Goal: Navigation & Orientation: Find specific page/section

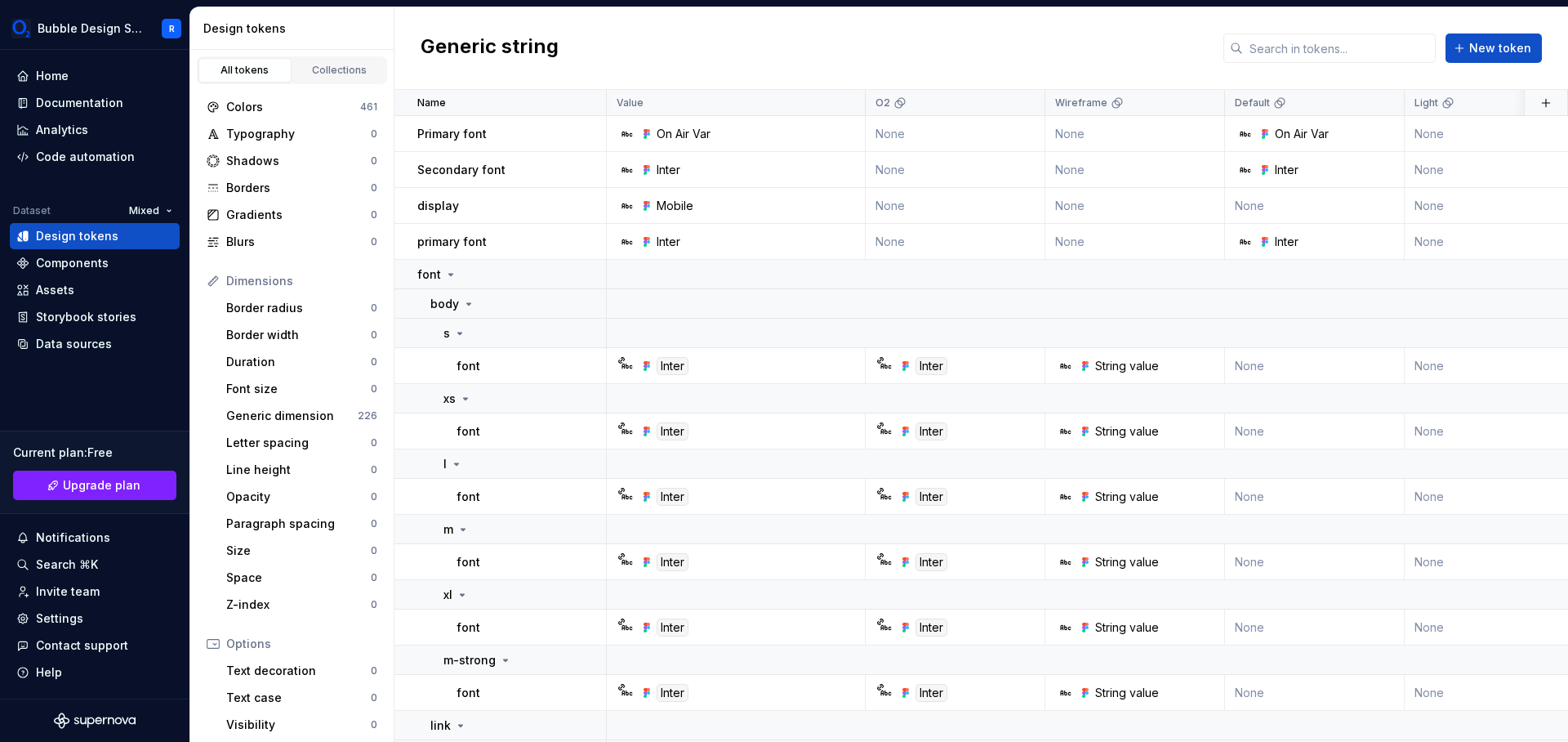
scroll to position [33, 0]
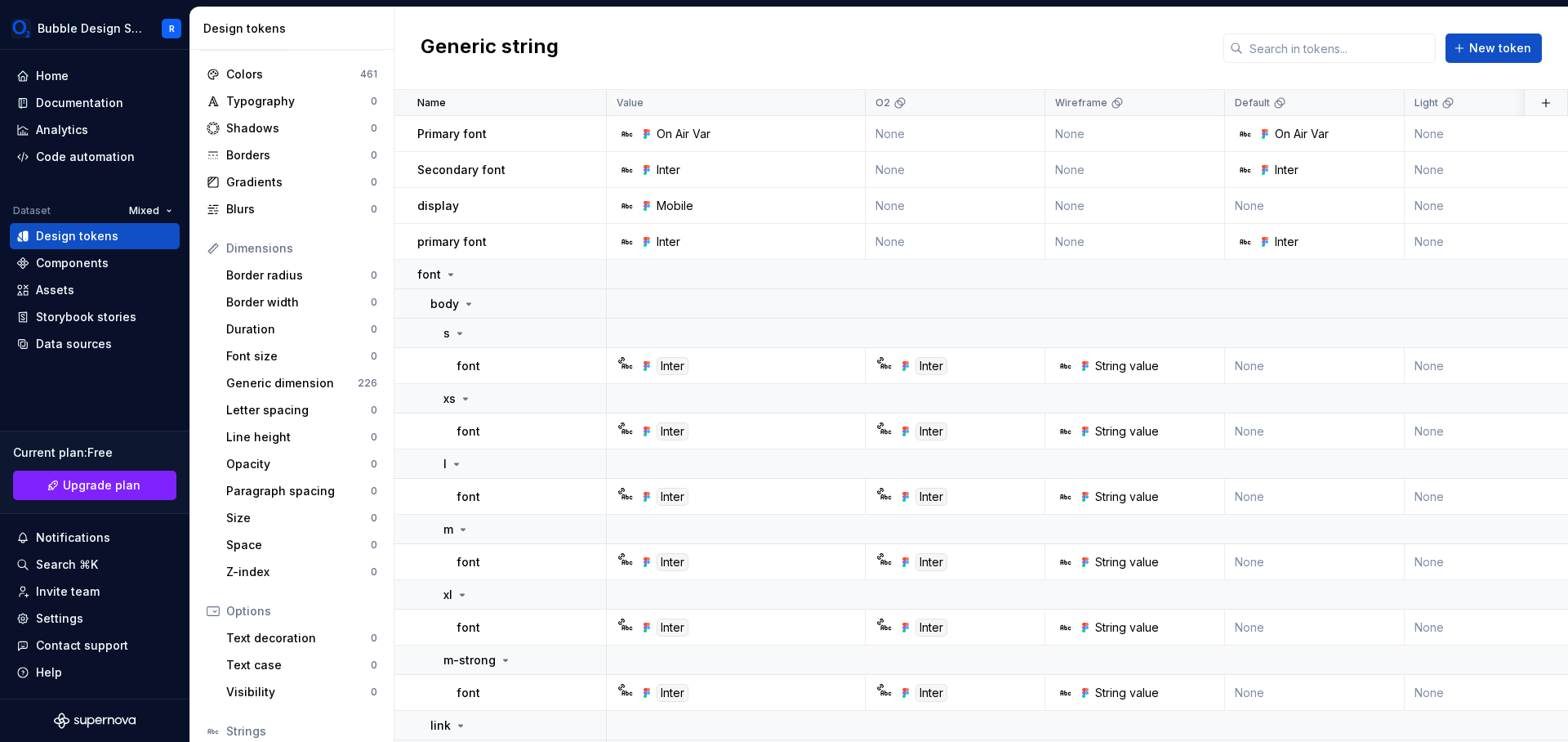
click at [909, 47] on div "Generic string New token" at bounding box center [981, 49] width 1173 height 82
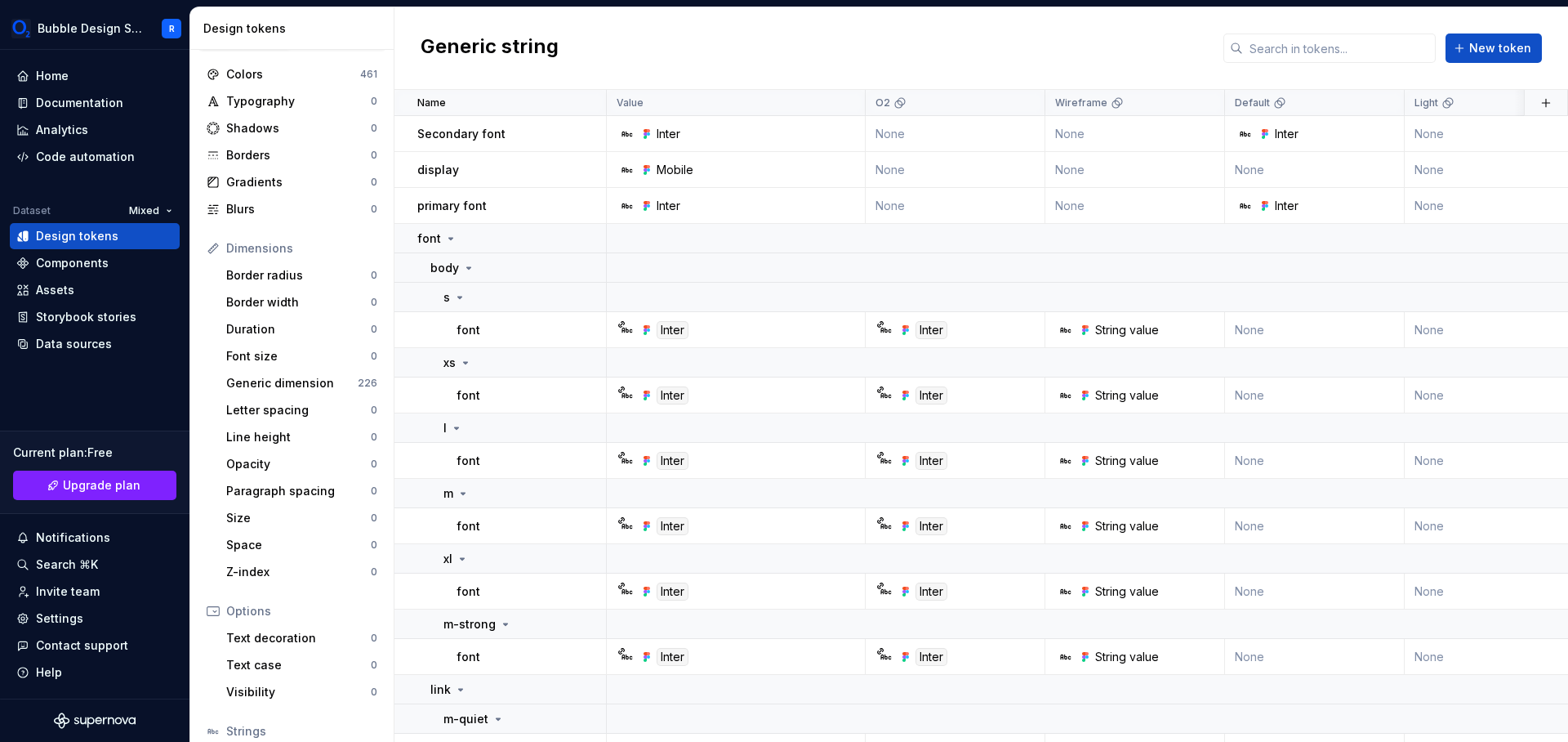
scroll to position [0, 0]
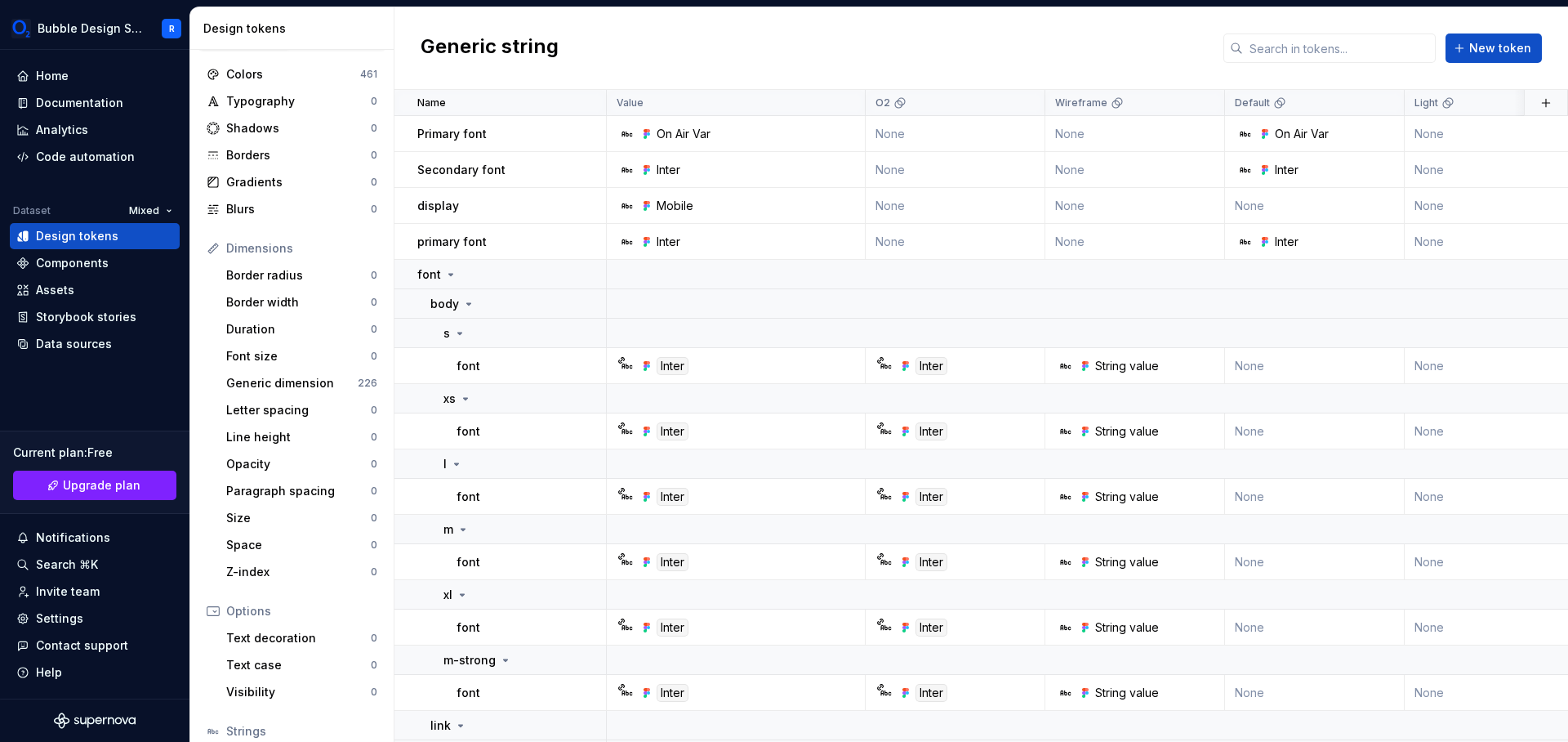
click at [951, 54] on div "Generic string New token" at bounding box center [981, 49] width 1173 height 82
click at [323, 82] on div "Colors 461" at bounding box center [292, 74] width 184 height 26
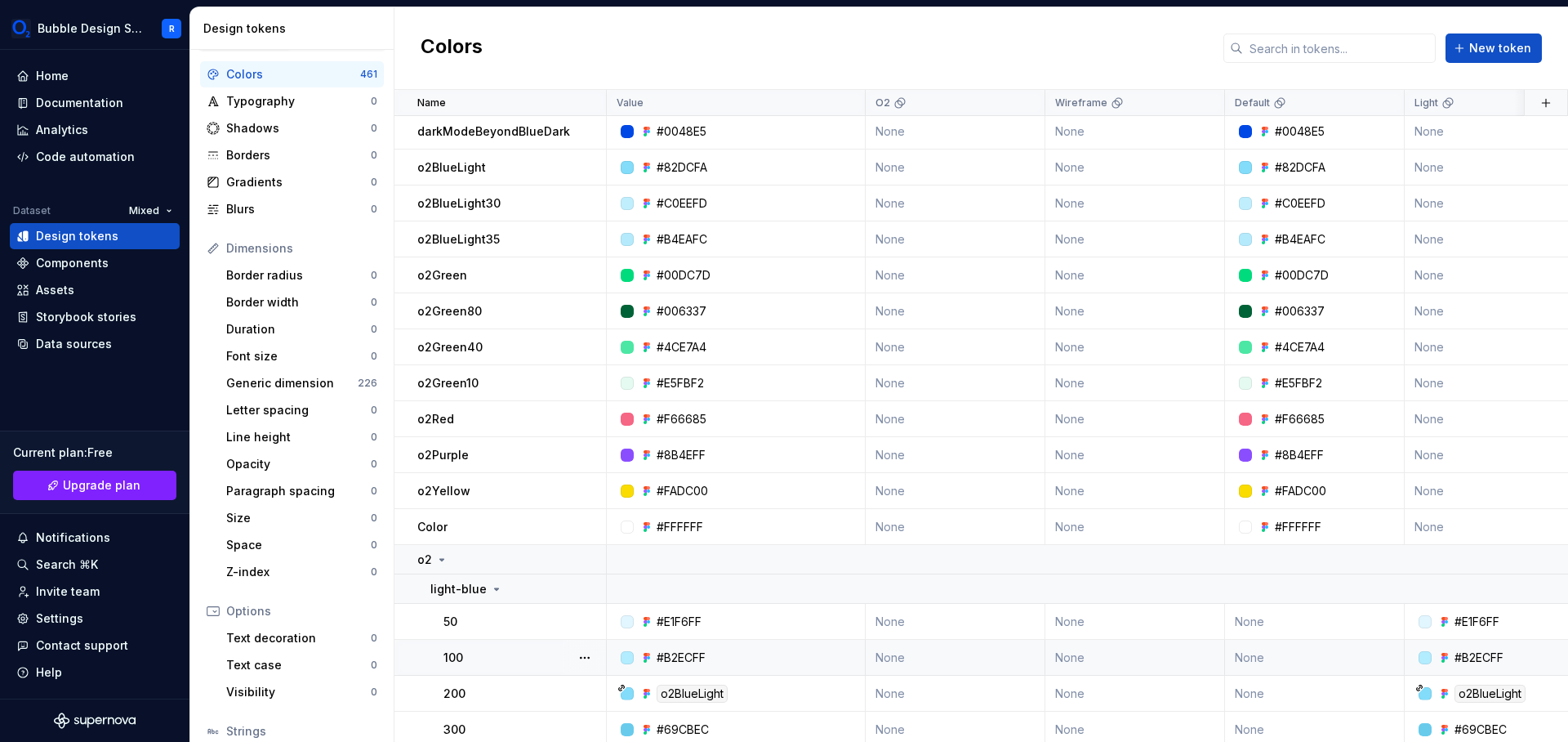
scroll to position [451, 0]
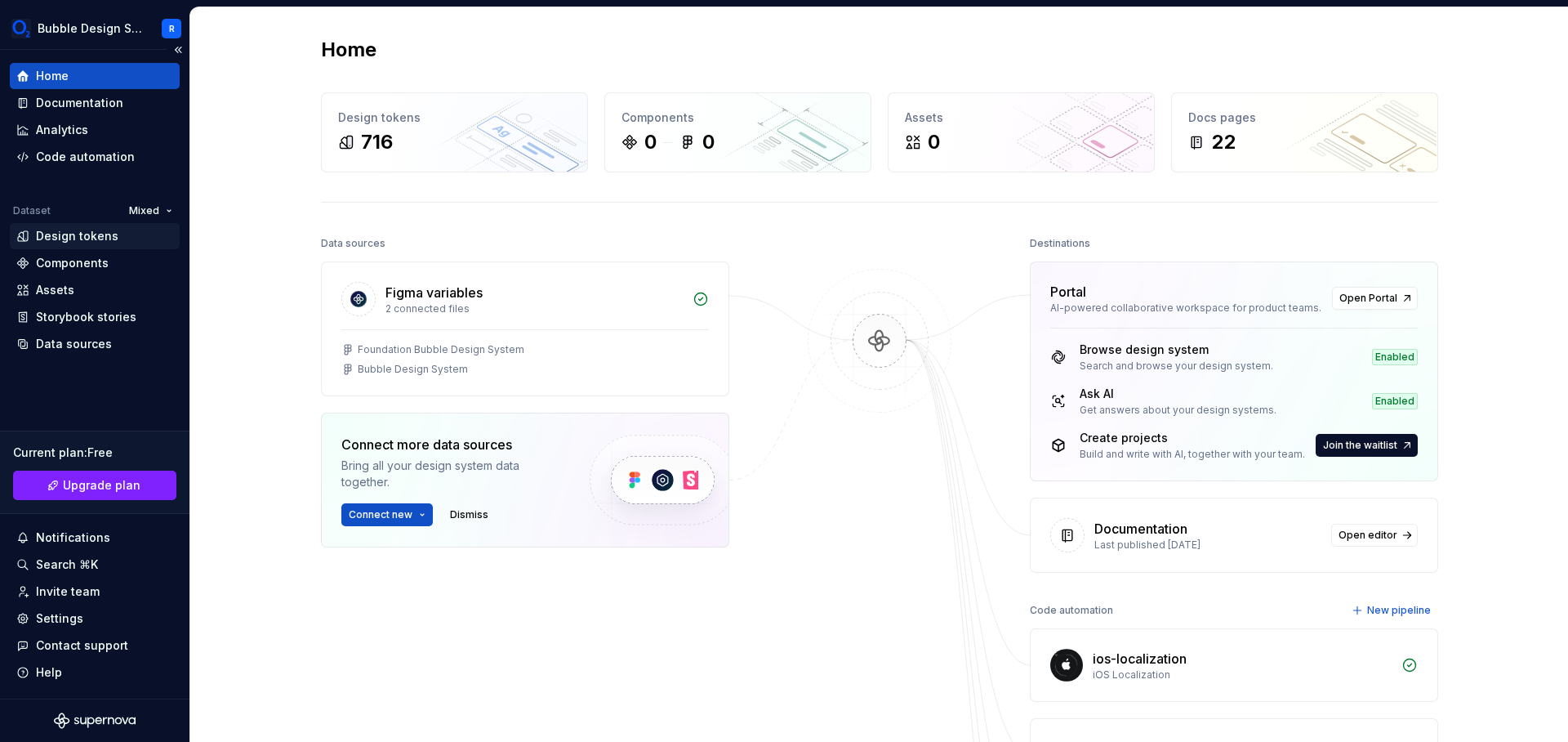
click at [74, 231] on div "Design tokens" at bounding box center [77, 236] width 82 height 16
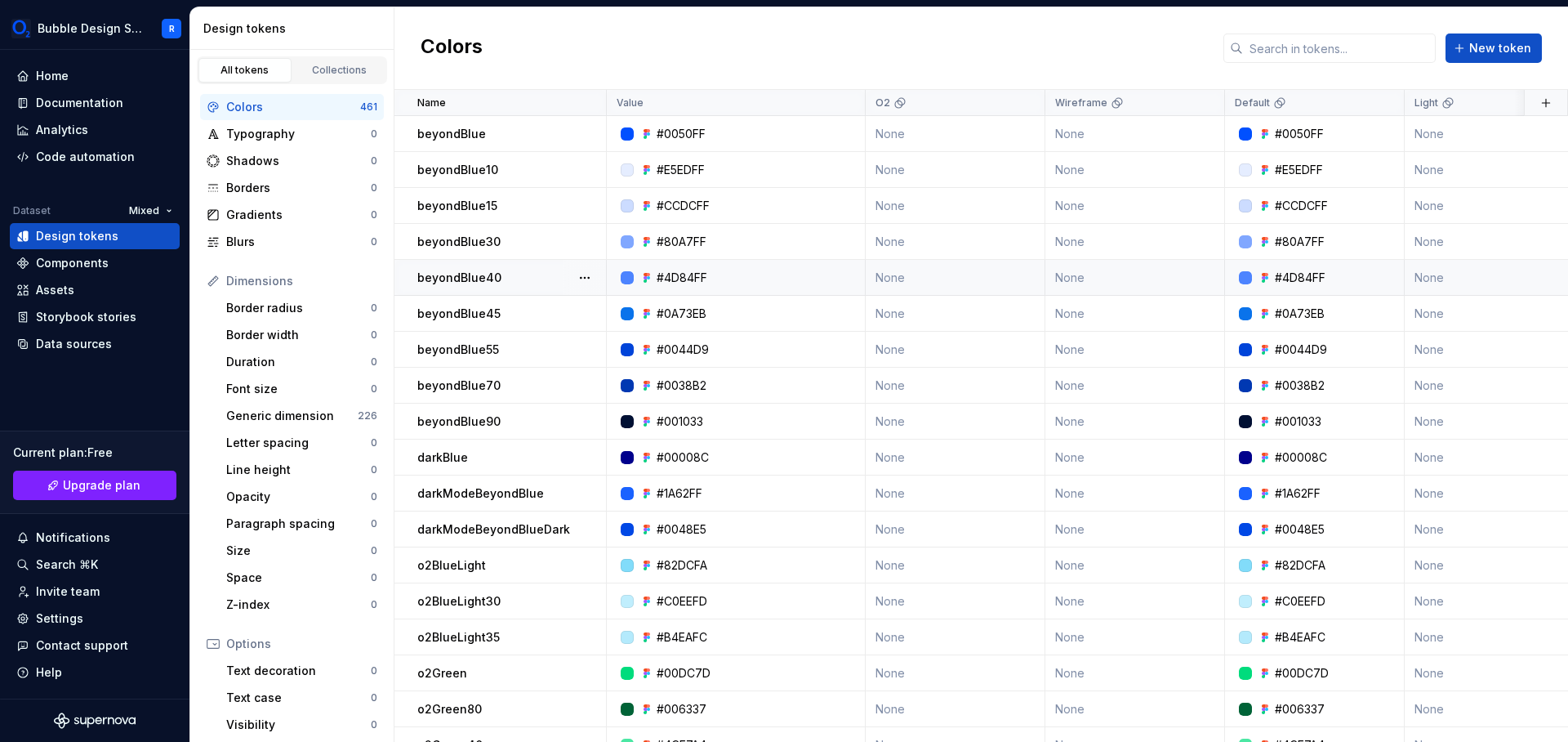
scroll to position [713, 0]
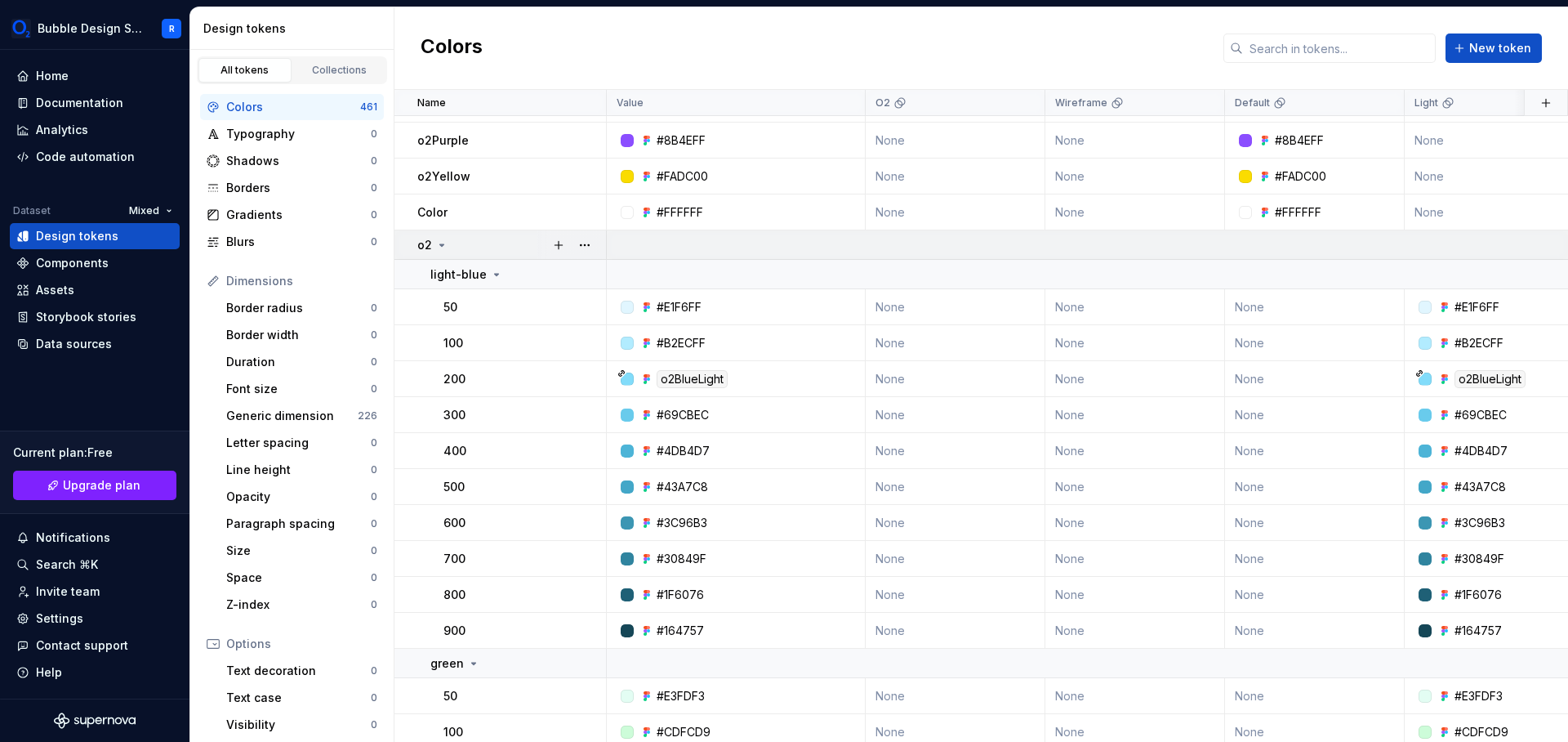
click at [441, 240] on icon at bounding box center [442, 246] width 13 height 13
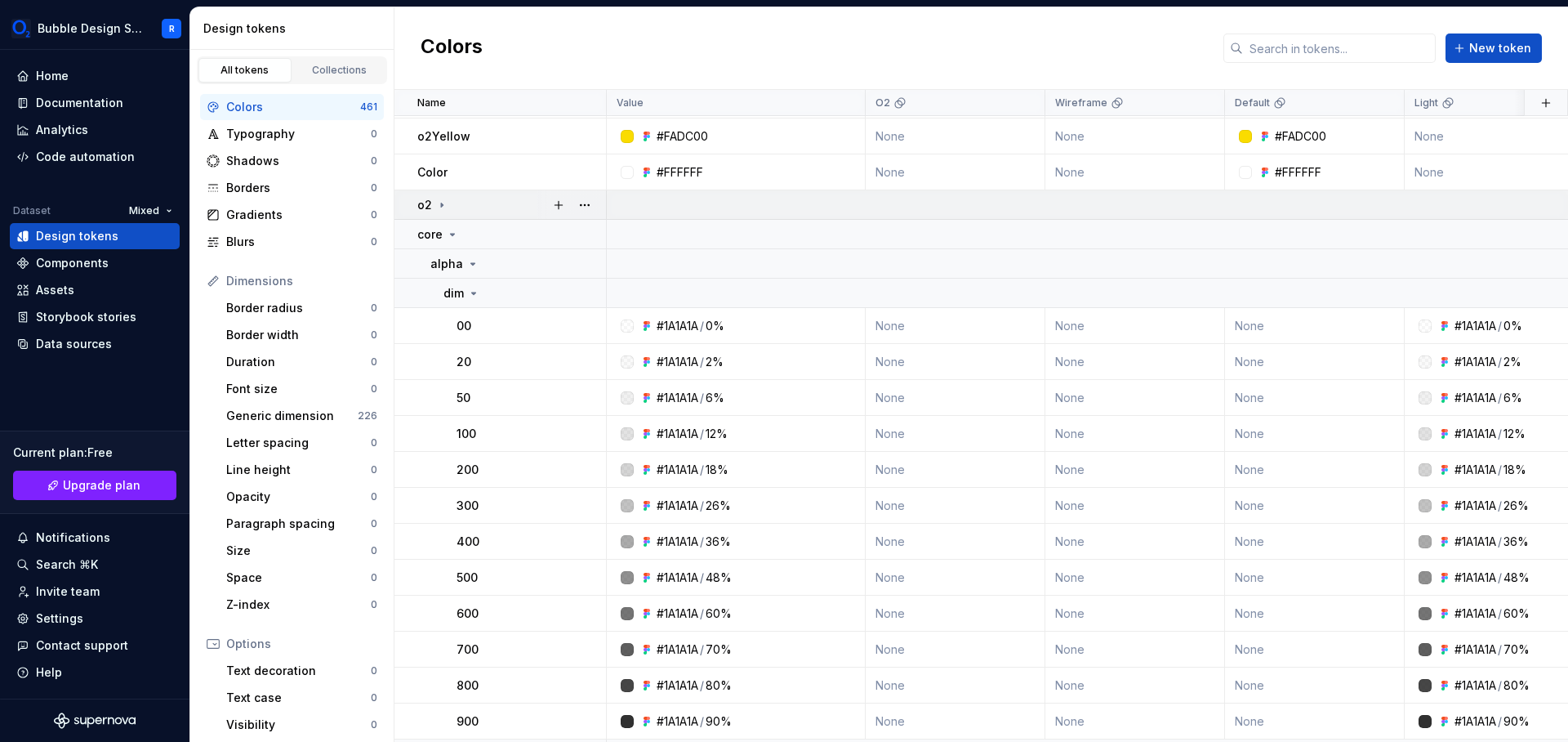
scroll to position [751, 0]
click at [443, 205] on icon at bounding box center [442, 206] width 13 height 13
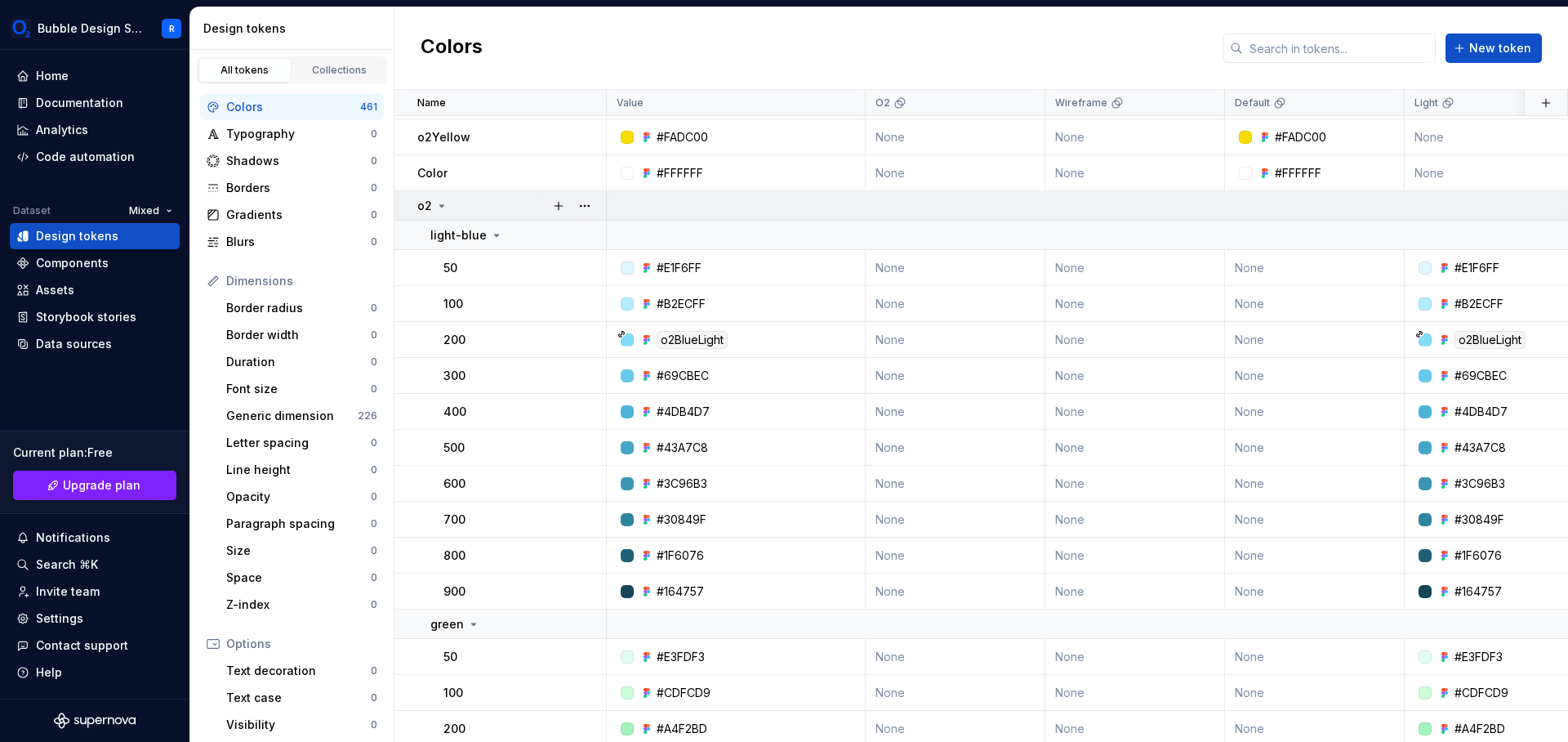
click at [443, 205] on icon at bounding box center [442, 206] width 4 height 2
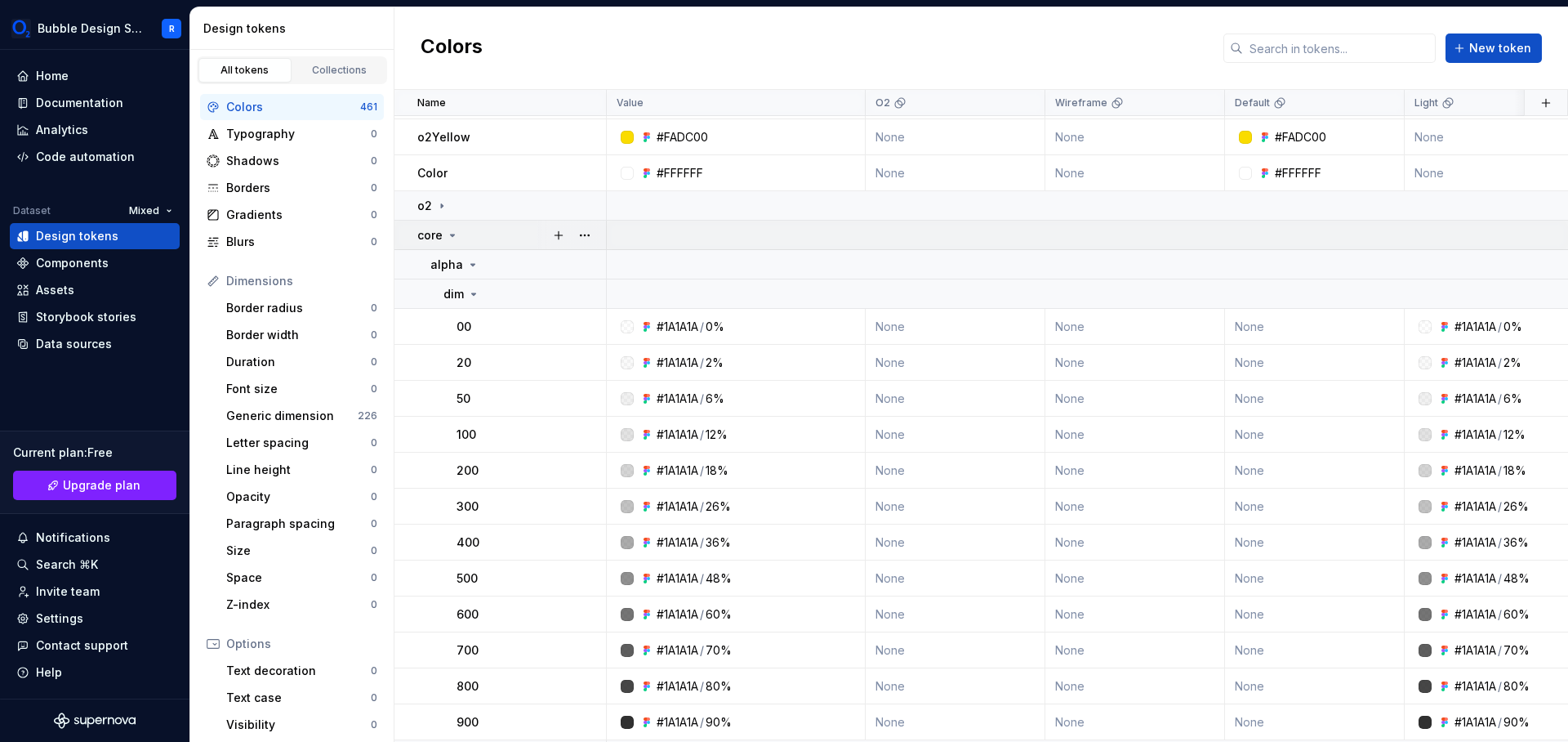
click at [456, 235] on icon at bounding box center [453, 236] width 13 height 13
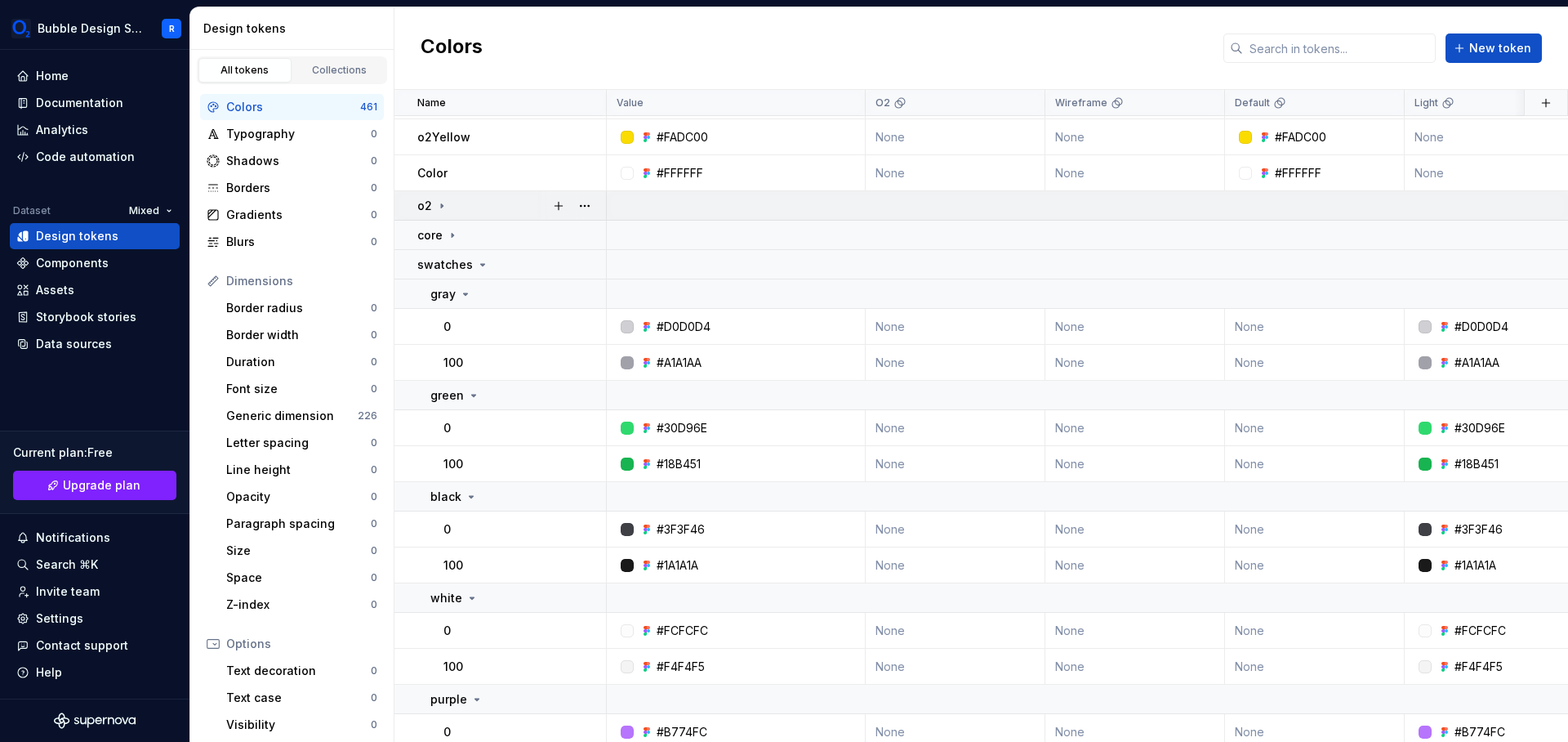
click at [439, 211] on icon at bounding box center [442, 206] width 13 height 13
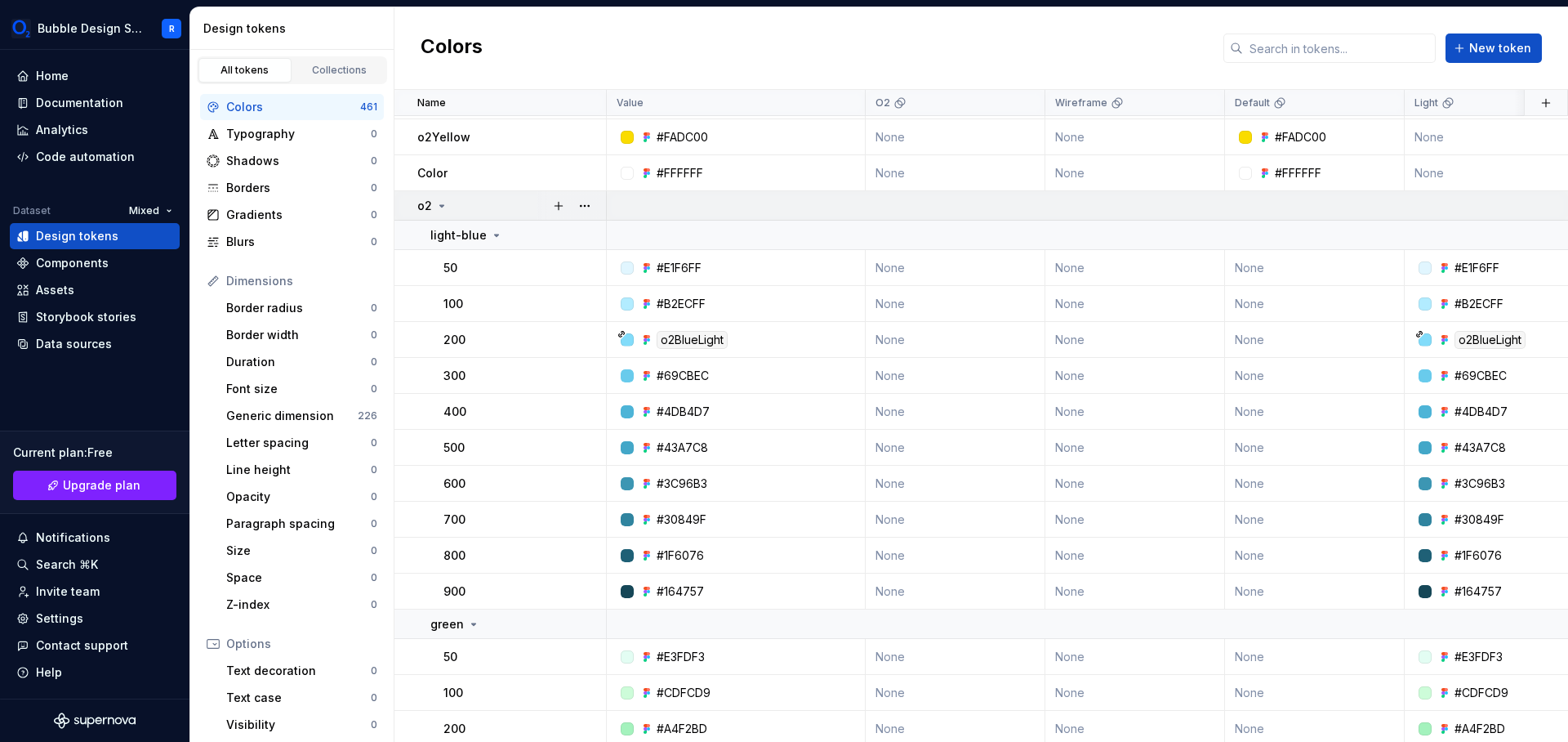
click at [439, 211] on icon at bounding box center [442, 206] width 13 height 13
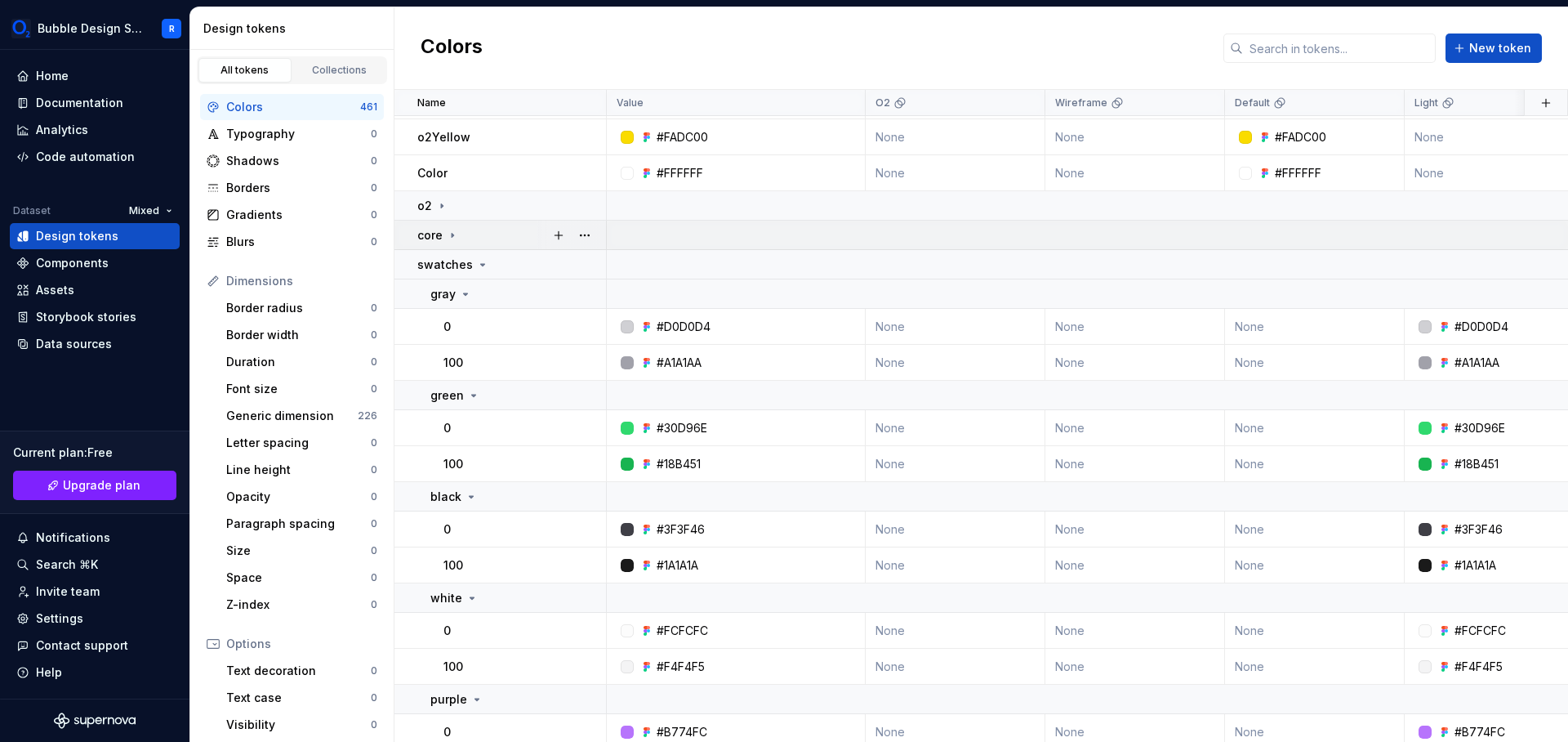
click at [446, 229] on icon at bounding box center [453, 236] width 13 height 13
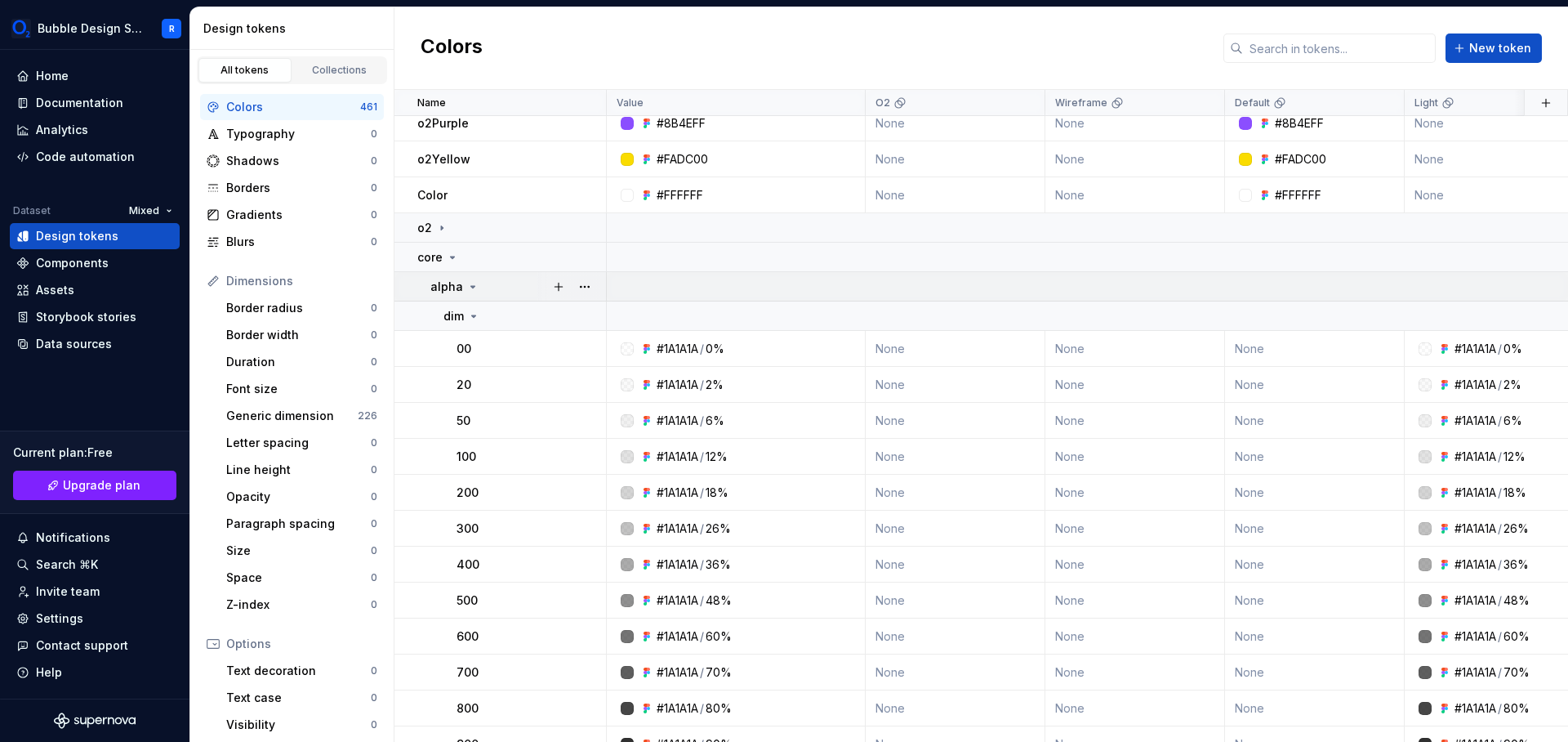
scroll to position [641, 0]
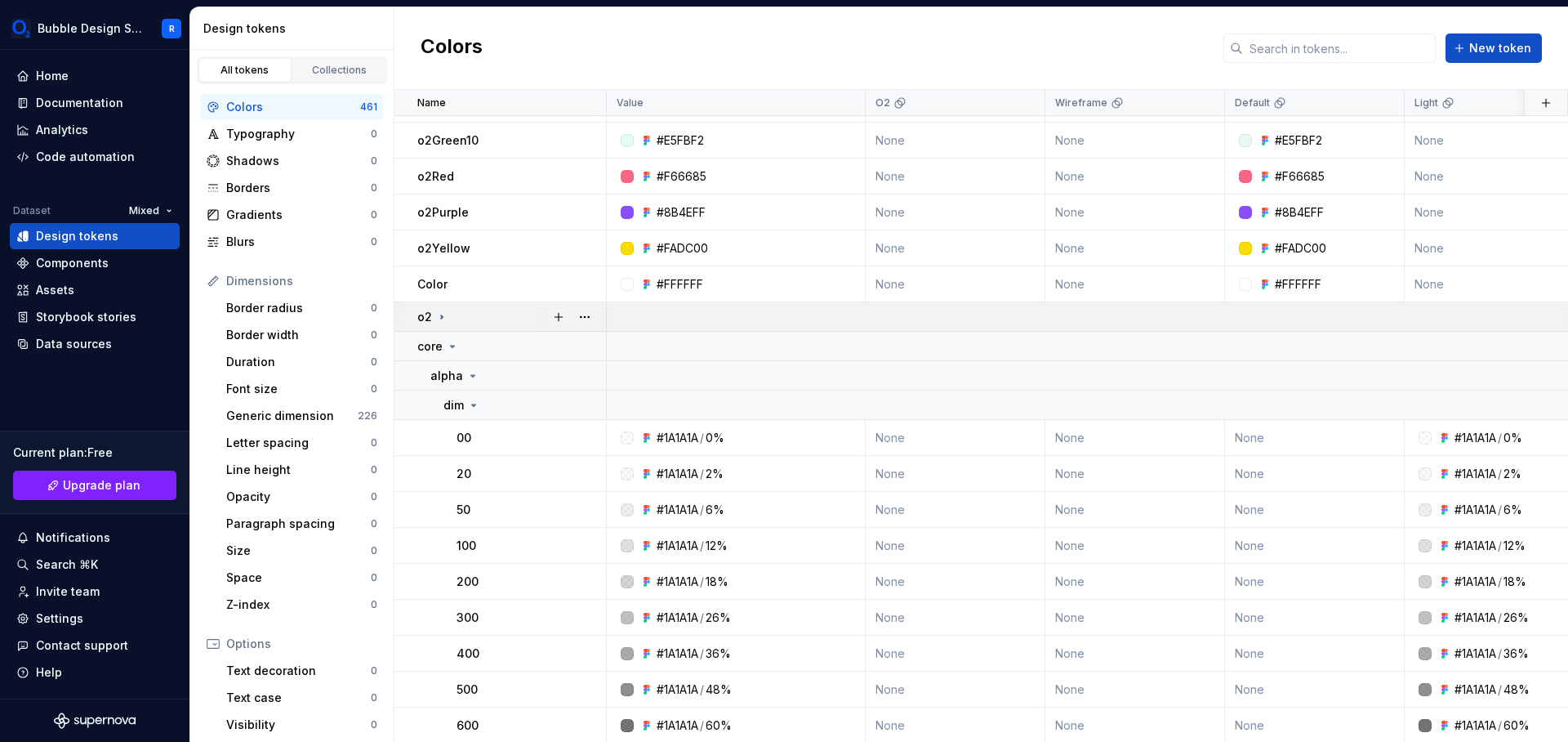
click at [433, 323] on div "o2" at bounding box center [432, 316] width 31 height 16
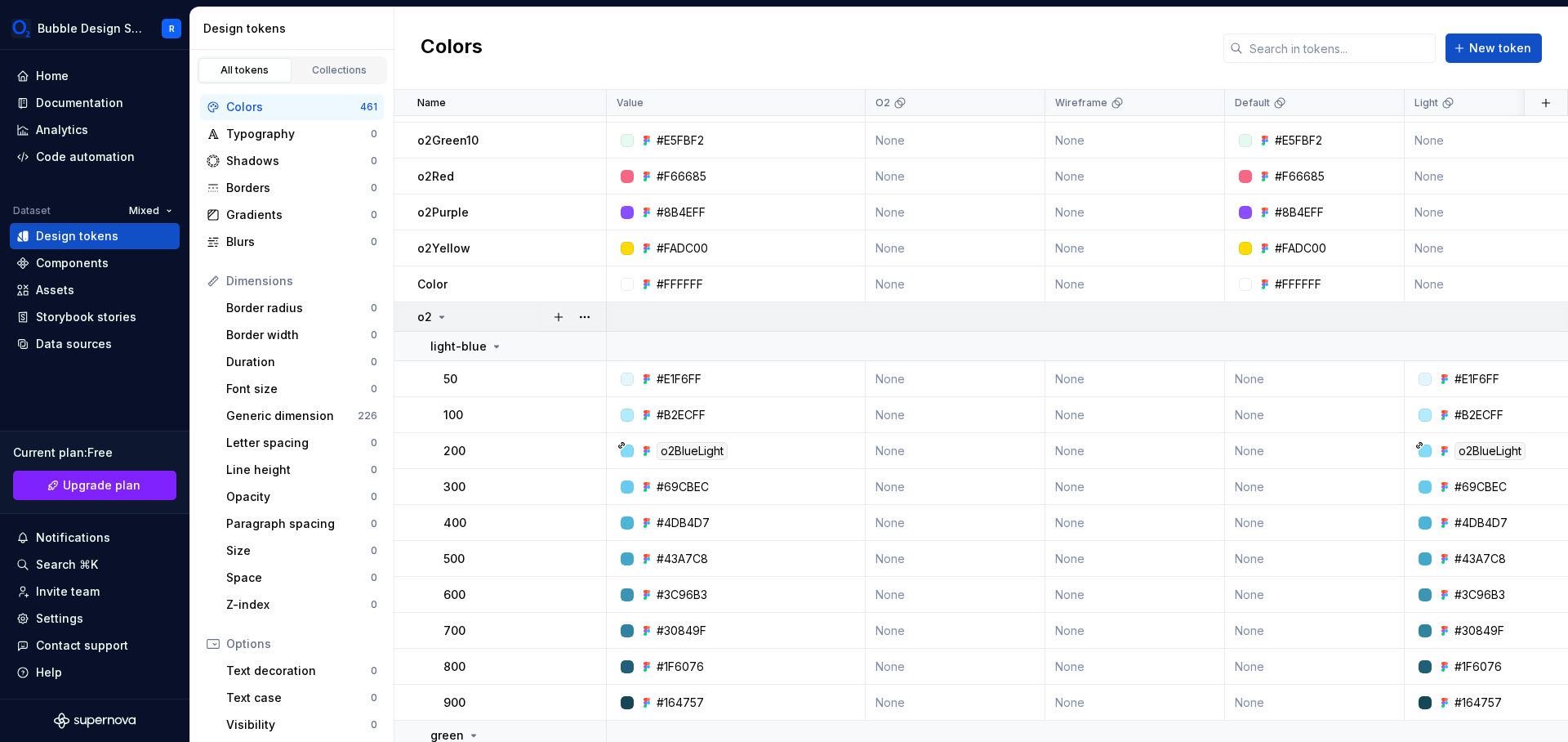
click at [433, 324] on div "o2" at bounding box center [432, 316] width 31 height 16
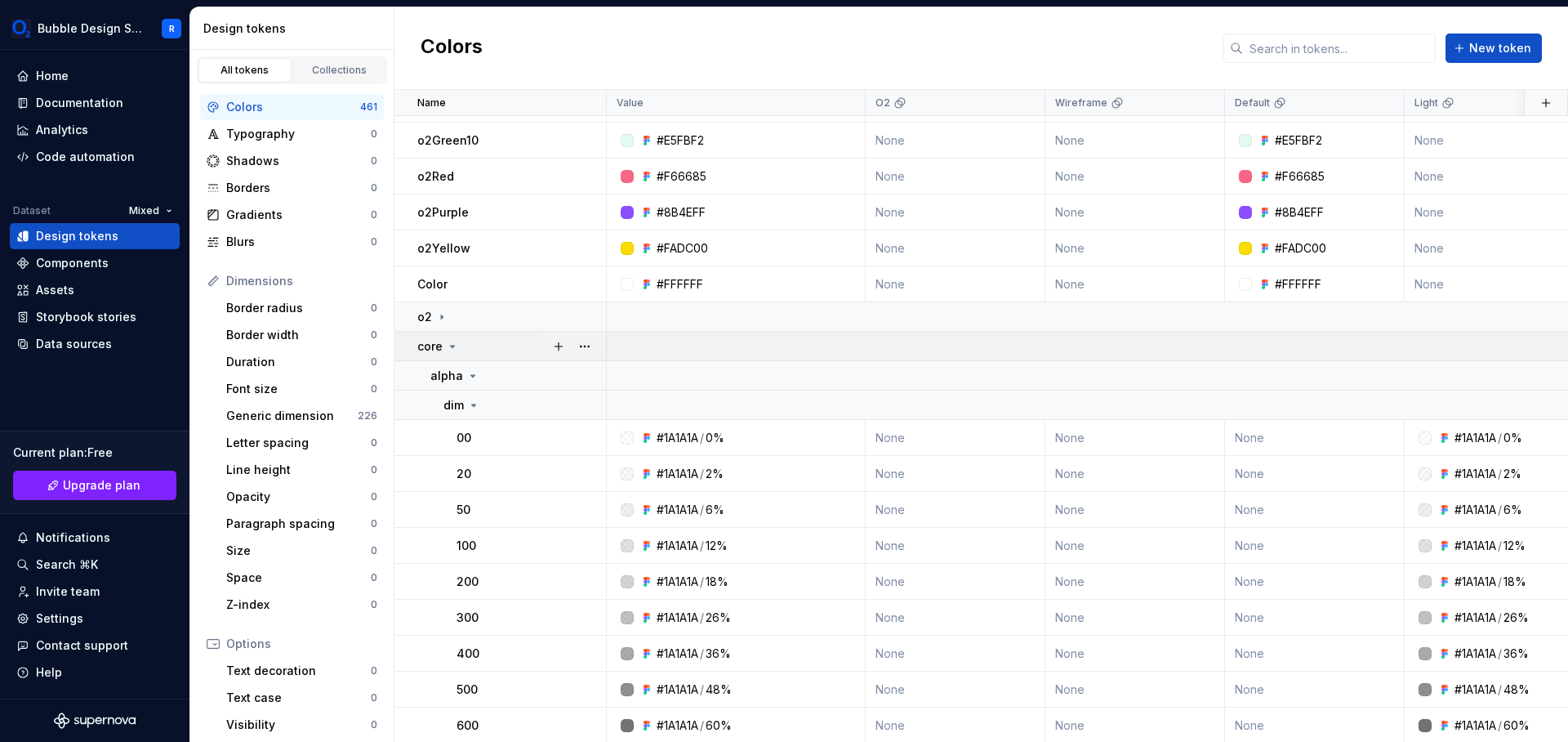
click at [440, 350] on p "core" at bounding box center [430, 345] width 25 height 16
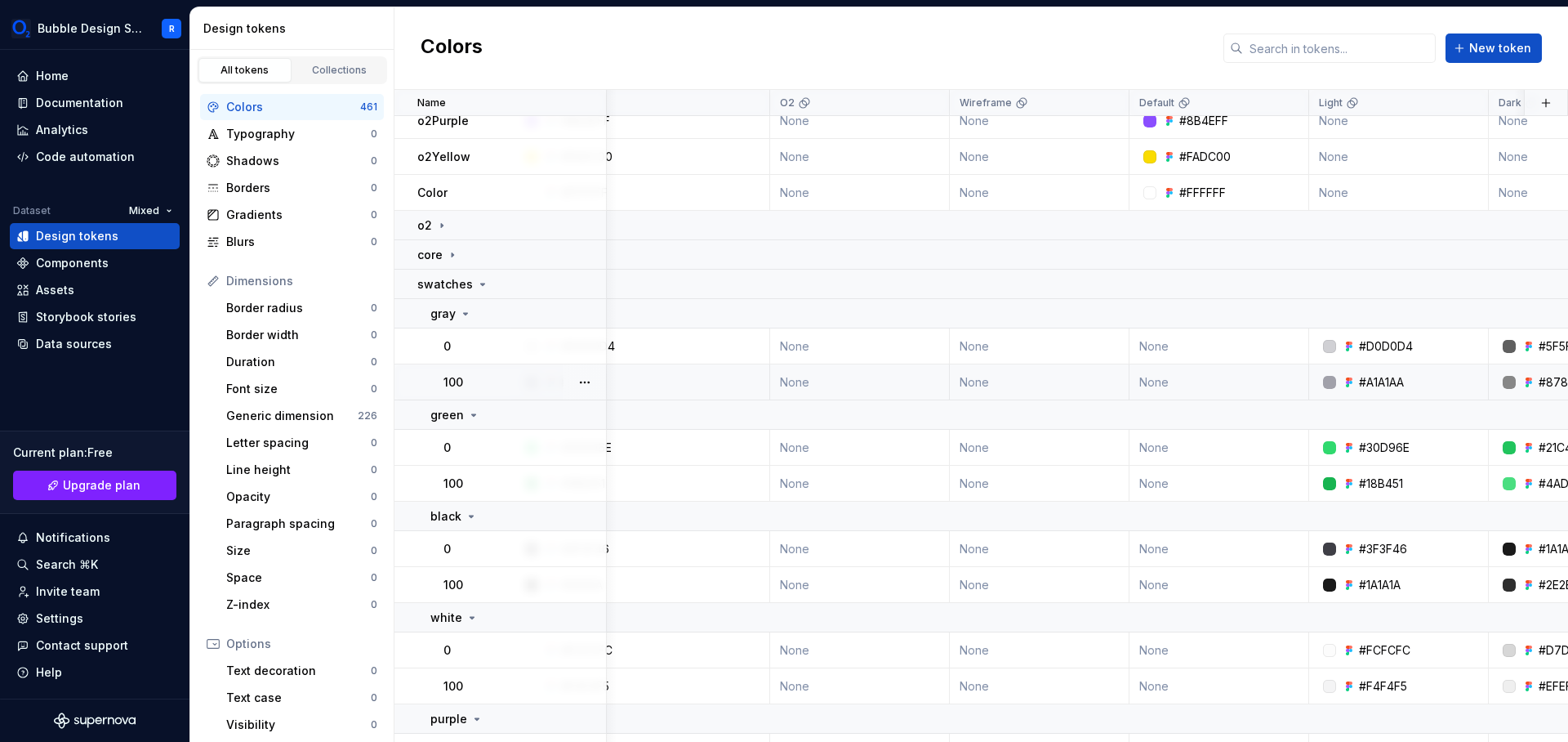
scroll to position [732, 0]
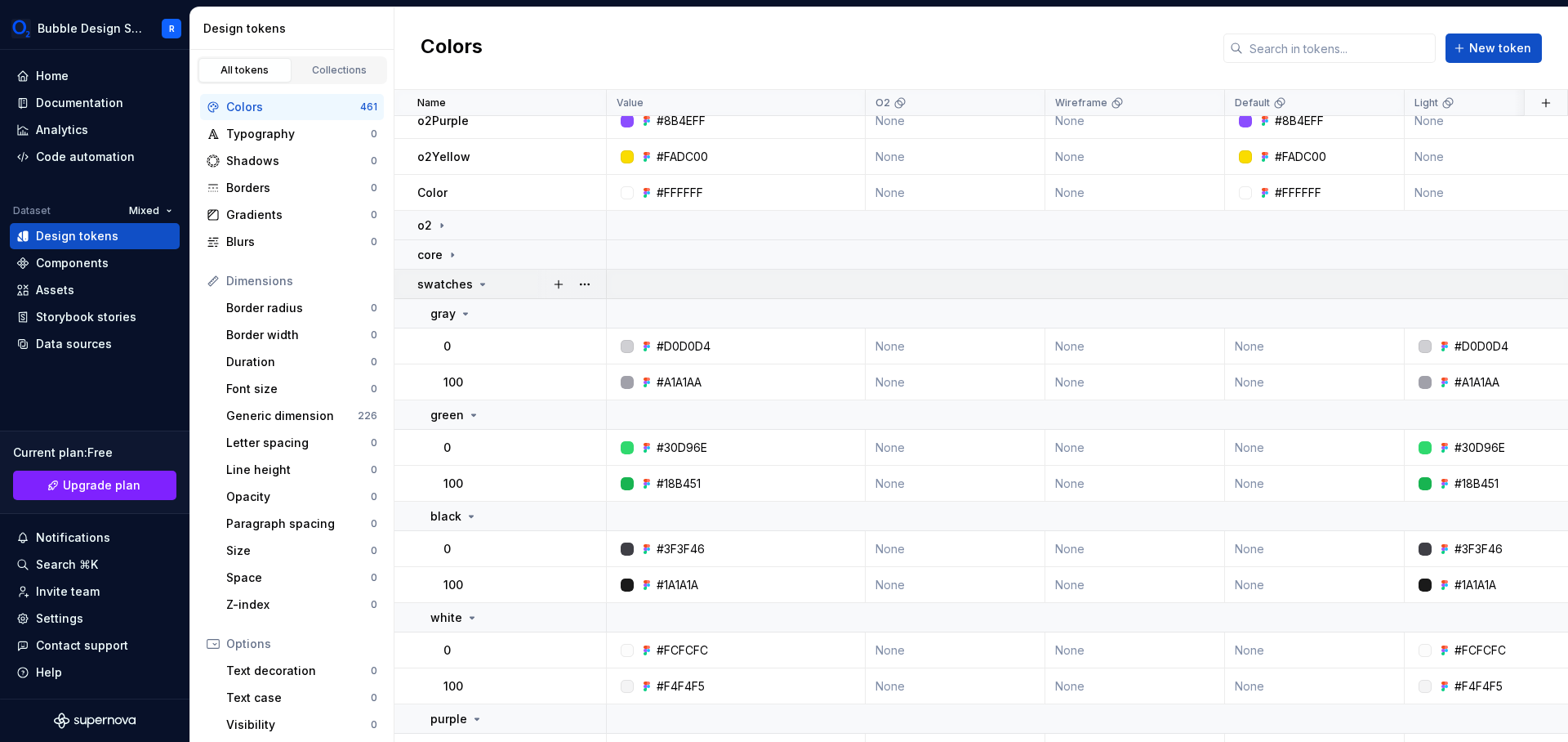
click at [471, 293] on td "swatches" at bounding box center [500, 284] width 212 height 29
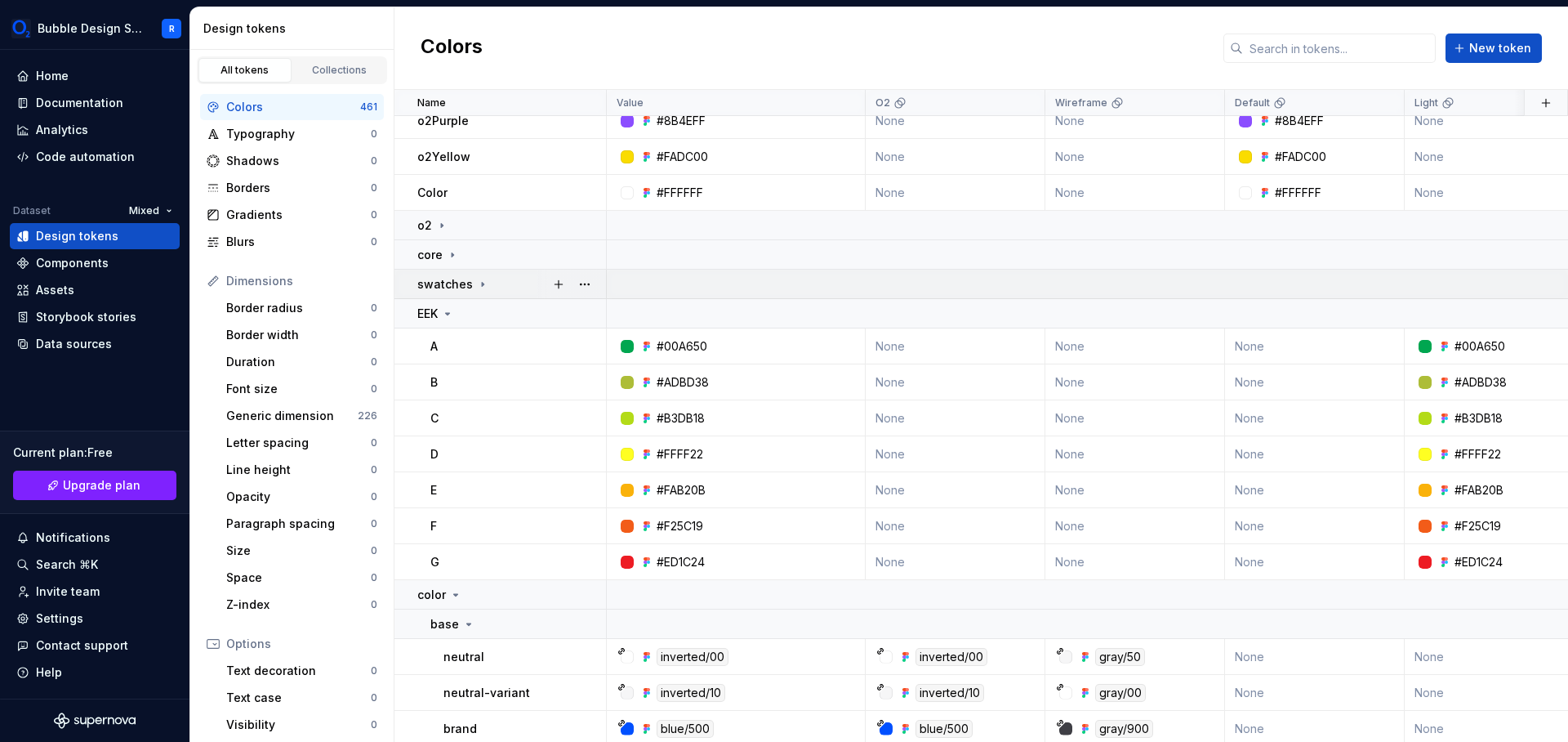
click at [471, 293] on td "swatches" at bounding box center [500, 284] width 212 height 29
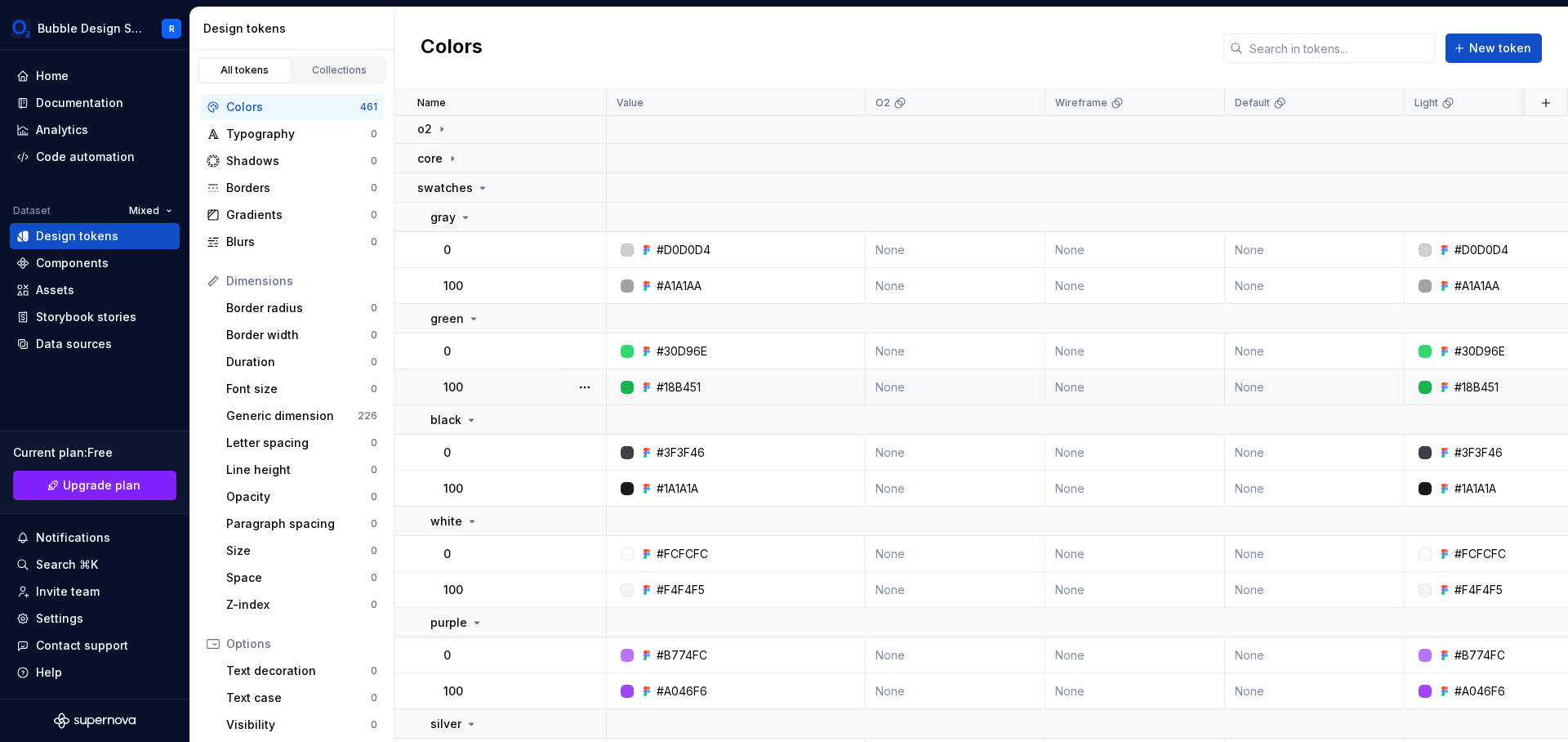
scroll to position [817, 0]
